Goal: Information Seeking & Learning: Check status

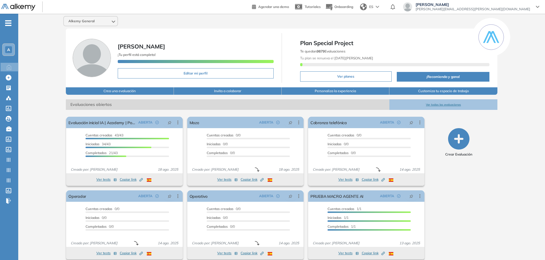
click at [7, 20] on span "-" at bounding box center [8, 22] width 6 height 5
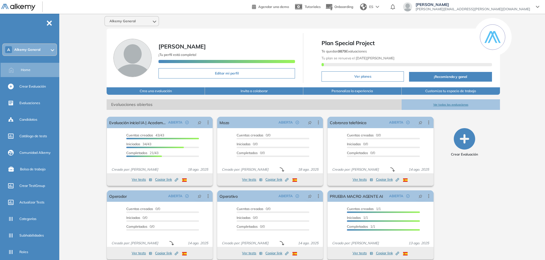
click at [138, 15] on div "Alkemy General laureano iglesias ¡Tu perfil está completo! Editar mi perfil Pla…" at bounding box center [303, 140] width 483 height 252
click at [140, 17] on div "Alkemy General" at bounding box center [132, 21] width 54 height 9
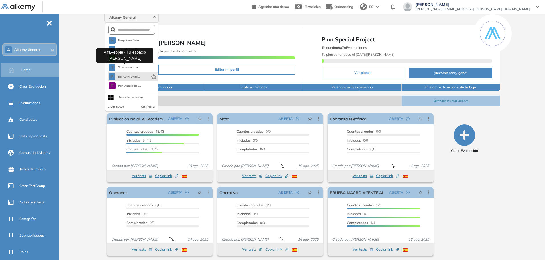
scroll to position [6, 0]
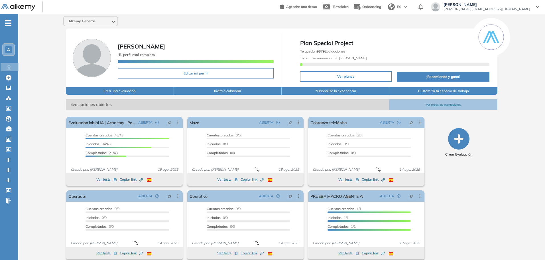
click at [75, 21] on span "Alkemy General" at bounding box center [81, 21] width 26 height 5
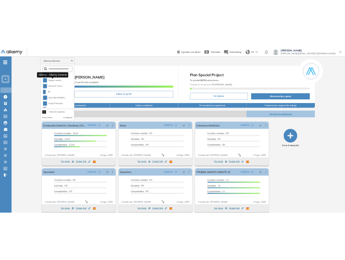
scroll to position [201, 0]
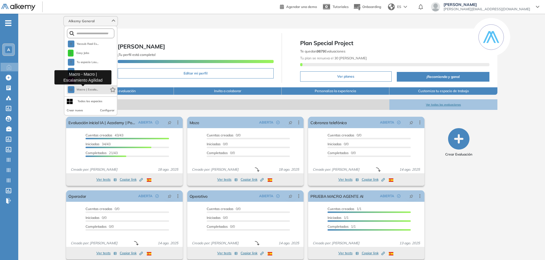
click at [89, 89] on span "Macro | Escala..." at bounding box center [88, 89] width 22 height 5
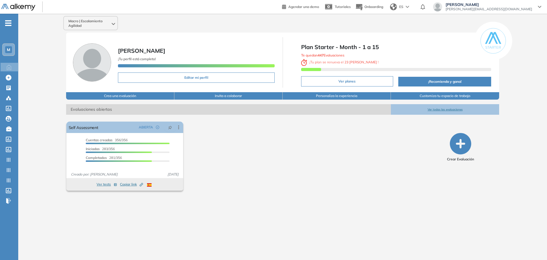
click at [36, 122] on div "Macro | Escalamiento Agilidad [PERSON_NAME] ¡Tu perfil está completo! Editar mi…" at bounding box center [282, 132] width 529 height 237
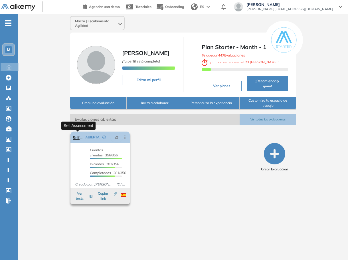
click at [75, 138] on link "Self Assessment" at bounding box center [78, 136] width 10 height 11
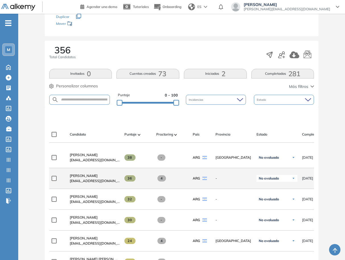
scroll to position [66, 0]
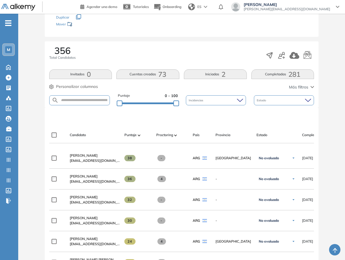
click at [69, 92] on div "356 Total Candidatos Invitados 0 Cuentas creadas 73 Iniciadas 2 Completadas 281…" at bounding box center [182, 74] width 274 height 66
click at [71, 99] on input "text" at bounding box center [84, 100] width 51 height 4
type input "******"
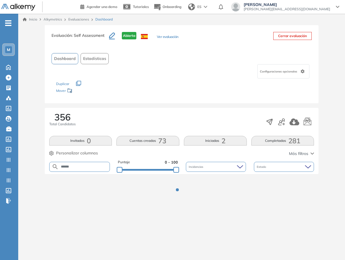
scroll to position [0, 0]
click at [39, 169] on div "Evaluación : Self Assessment Abierta Ver evaluación Cerrar evaluación Dashboard…" at bounding box center [183, 119] width 325 height 189
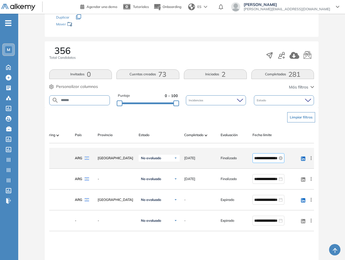
click at [260, 161] on input "**********" at bounding box center [265, 158] width 23 height 6
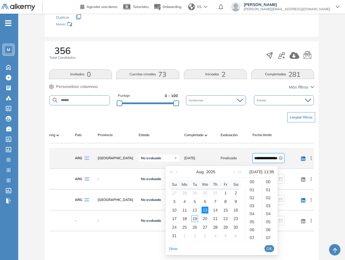
scroll to position [279, 0]
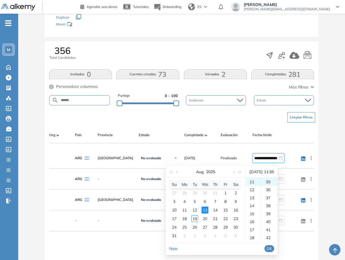
type input "**********"
click at [195, 121] on div "Limpiar filtros" at bounding box center [182, 117] width 265 height 17
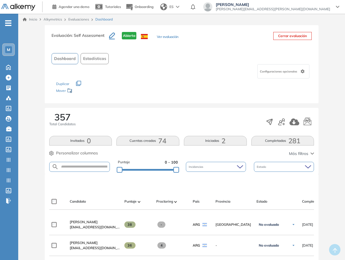
click at [154, 146] on div "357 Total Candidatos Invitados 0 Cuentas creadas 74 Iniciadas 2 Completadas 281…" at bounding box center [182, 141] width 274 height 66
click at [160, 140] on span "74" at bounding box center [162, 140] width 8 height 0
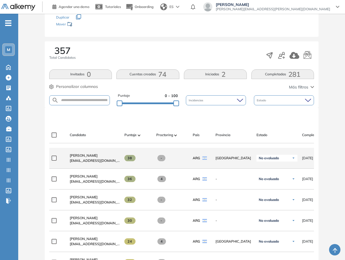
drag, startPoint x: 228, startPoint y: 150, endPoint x: 247, endPoint y: 150, distance: 19.4
click at [247, 150] on div "**********" at bounding box center [240, 158] width 383 height 21
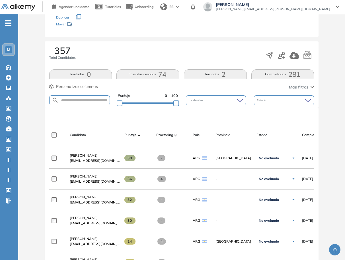
click at [170, 76] on button "Cuentas creadas 74" at bounding box center [148, 74] width 63 height 10
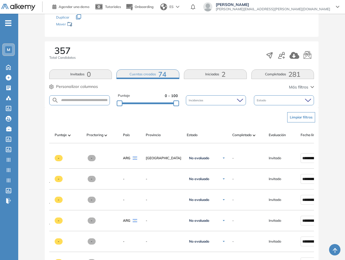
scroll to position [0, 118]
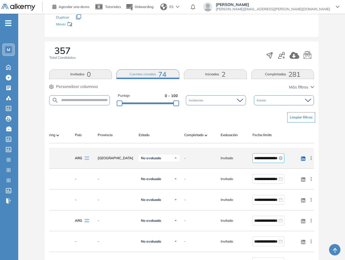
click at [264, 161] on input "**********" at bounding box center [265, 158] width 23 height 6
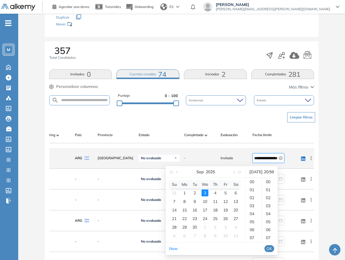
scroll to position [471, 0]
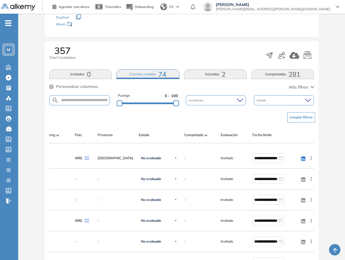
click at [334, 148] on div "Evaluación : Self Assessment Abierta Ver evaluación Cerrar evaluación Dashboard…" at bounding box center [182, 265] width 323 height 613
